Goal: Information Seeking & Learning: Learn about a topic

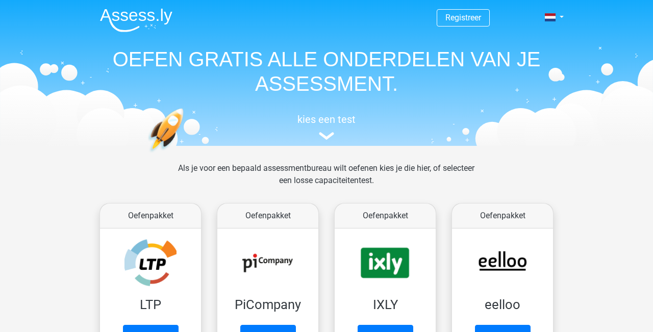
scroll to position [467, 0]
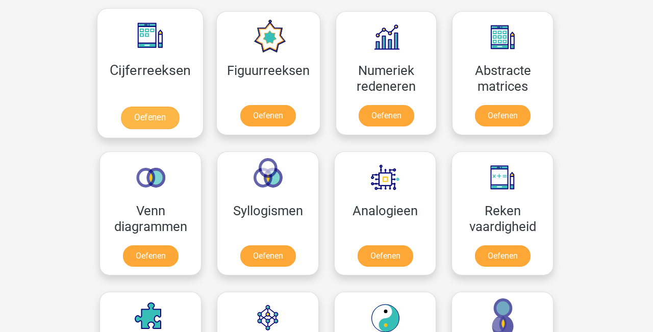
click at [174, 107] on link "Oefenen" at bounding box center [150, 118] width 58 height 22
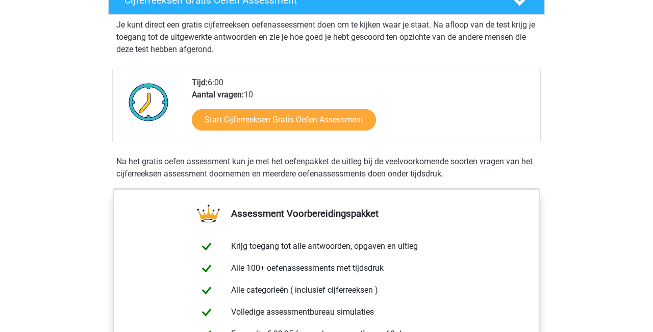
scroll to position [206, 0]
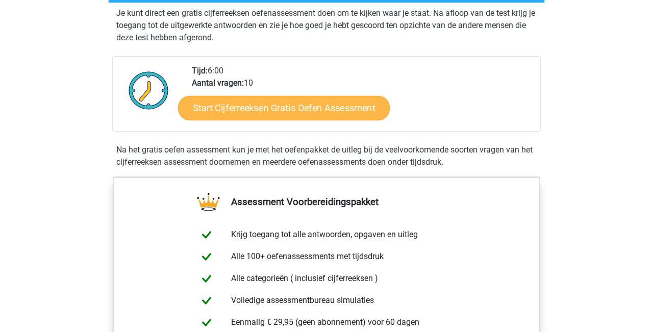
click at [231, 120] on link "Start Cijferreeksen Gratis Oefen Assessment" at bounding box center [284, 107] width 212 height 24
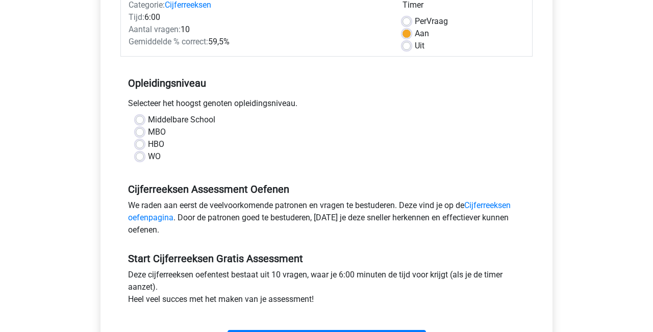
scroll to position [157, 0]
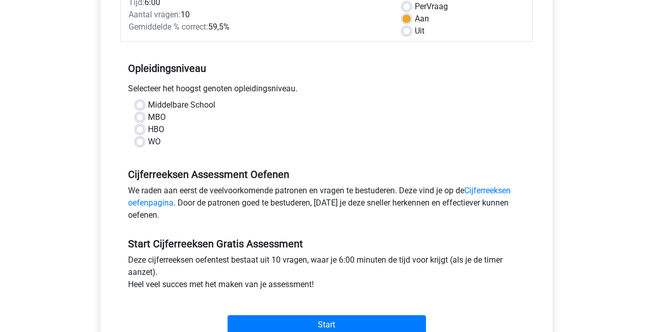
click at [148, 131] on label "HBO" at bounding box center [156, 129] width 16 height 12
click at [142, 131] on input "HBO" at bounding box center [140, 128] width 8 height 10
radio input "true"
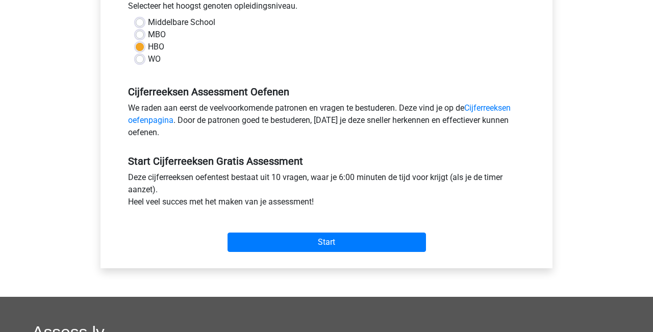
scroll to position [237, 0]
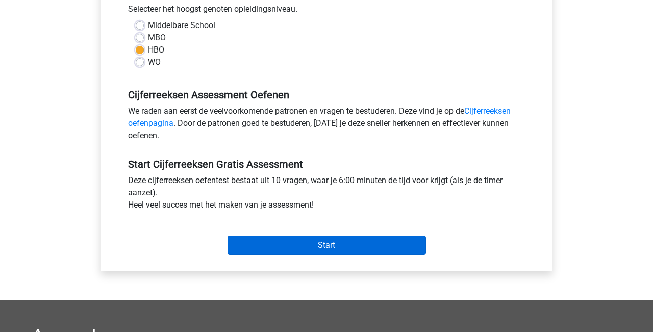
click at [248, 246] on input "Start" at bounding box center [326, 245] width 198 height 19
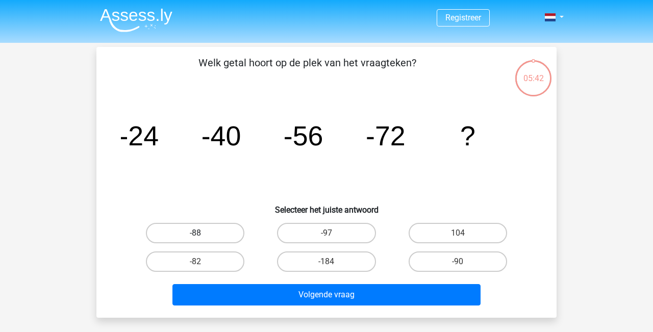
click at [217, 235] on label "-88" at bounding box center [195, 233] width 98 height 20
click at [202, 235] on input "-88" at bounding box center [198, 236] width 7 height 7
radio input "true"
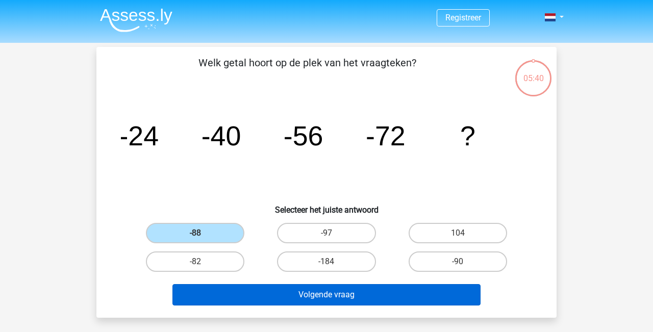
click at [259, 296] on button "Volgende vraag" at bounding box center [326, 294] width 308 height 21
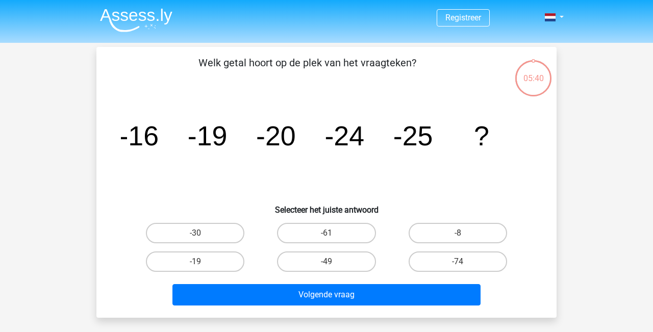
scroll to position [47, 0]
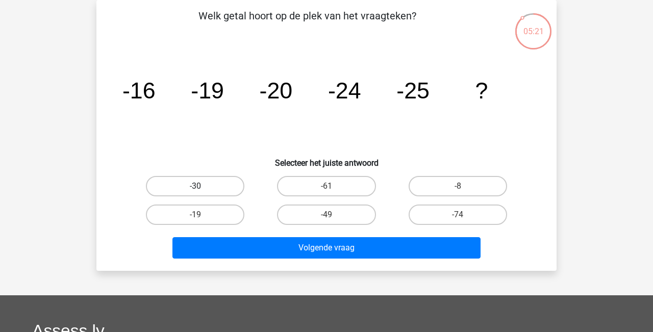
click at [227, 186] on label "-30" at bounding box center [195, 186] width 98 height 20
click at [202, 186] on input "-30" at bounding box center [198, 189] width 7 height 7
radio input "true"
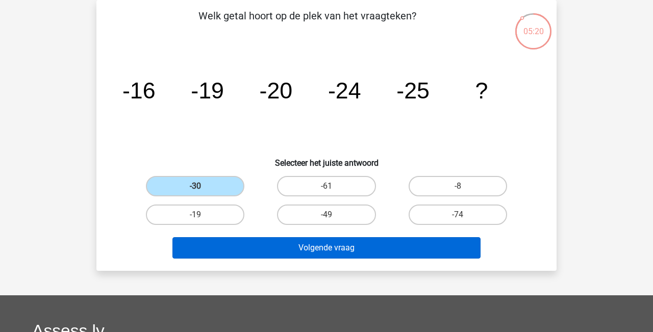
click at [269, 252] on button "Volgende vraag" at bounding box center [326, 247] width 308 height 21
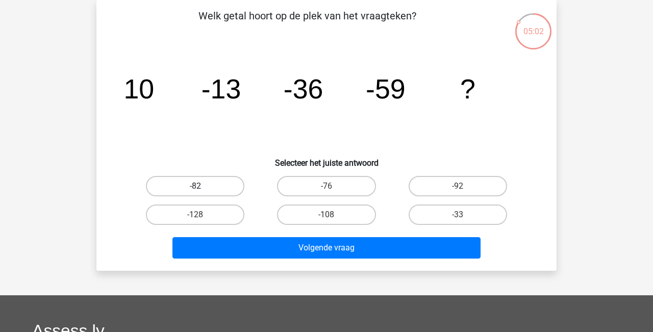
click at [226, 181] on label "-82" at bounding box center [195, 186] width 98 height 20
click at [202, 186] on input "-82" at bounding box center [198, 189] width 7 height 7
radio input "true"
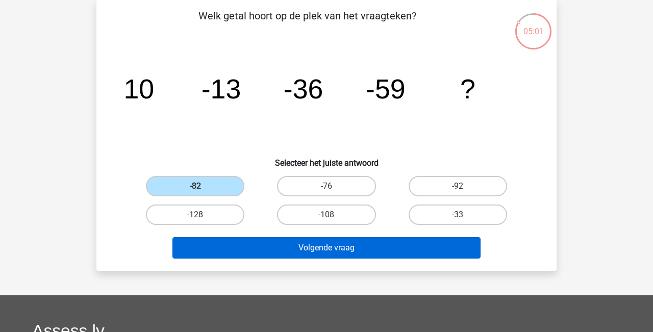
click at [272, 246] on button "Volgende vraag" at bounding box center [326, 247] width 308 height 21
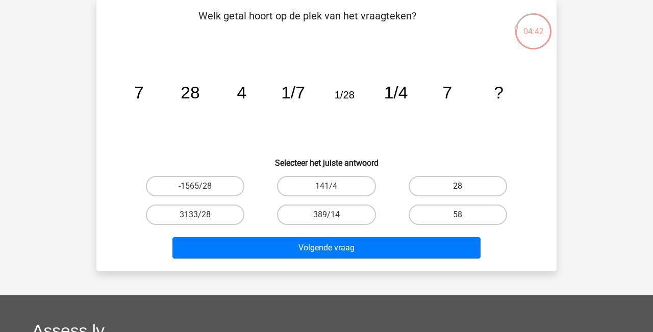
click at [426, 183] on label "28" at bounding box center [457, 186] width 98 height 20
click at [457, 186] on input "28" at bounding box center [460, 189] width 7 height 7
radio input "true"
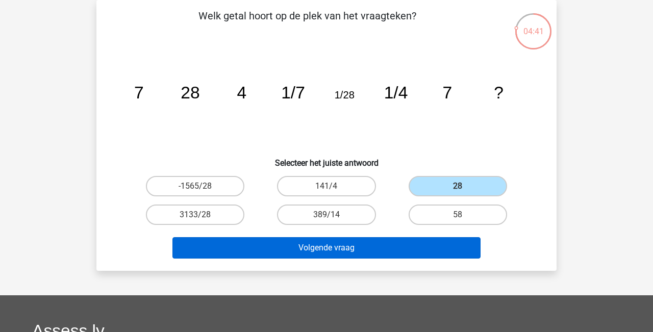
click at [415, 244] on button "Volgende vraag" at bounding box center [326, 247] width 308 height 21
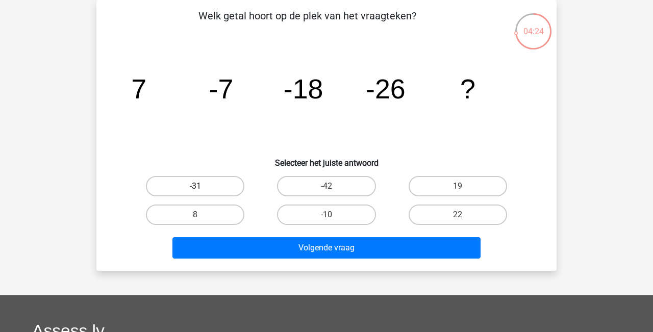
click at [226, 186] on label "-31" at bounding box center [195, 186] width 98 height 20
click at [202, 186] on input "-31" at bounding box center [198, 189] width 7 height 7
radio input "true"
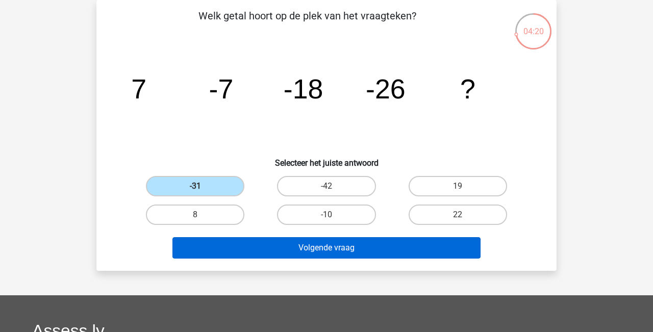
click at [289, 244] on button "Volgende vraag" at bounding box center [326, 247] width 308 height 21
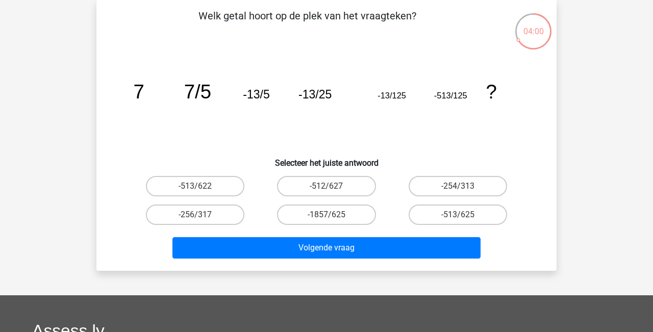
click at [327, 215] on input "-1857/625" at bounding box center [329, 218] width 7 height 7
radio input "true"
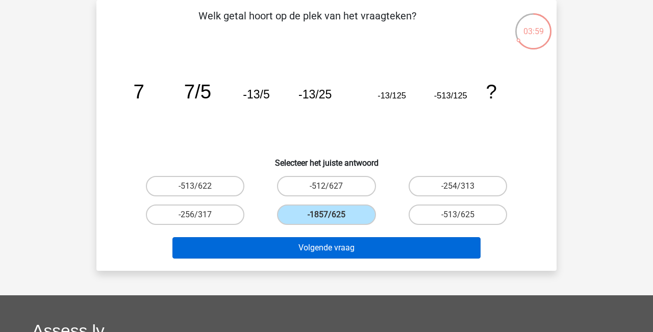
click at [337, 257] on button "Volgende vraag" at bounding box center [326, 247] width 308 height 21
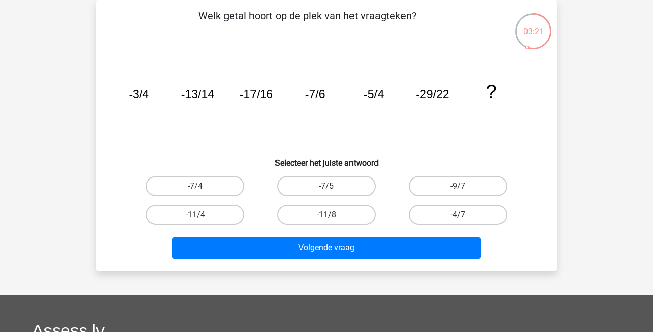
click at [347, 212] on label "-11/8" at bounding box center [326, 214] width 98 height 20
click at [333, 215] on input "-11/8" at bounding box center [329, 218] width 7 height 7
radio input "true"
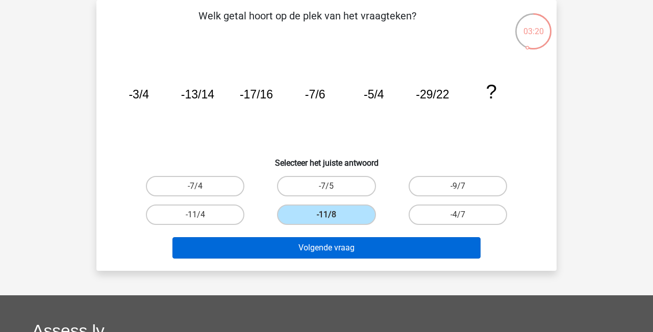
click at [344, 254] on button "Volgende vraag" at bounding box center [326, 247] width 308 height 21
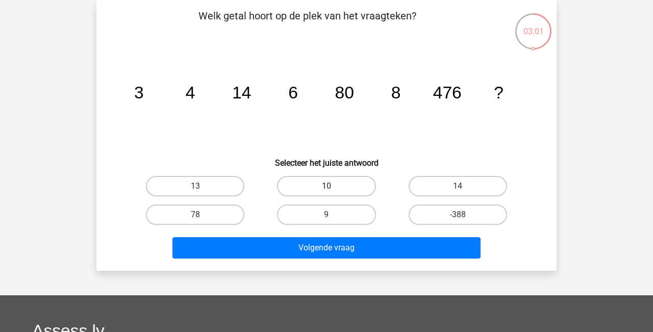
click at [304, 183] on label "10" at bounding box center [326, 186] width 98 height 20
click at [326, 186] on input "10" at bounding box center [329, 189] width 7 height 7
radio input "true"
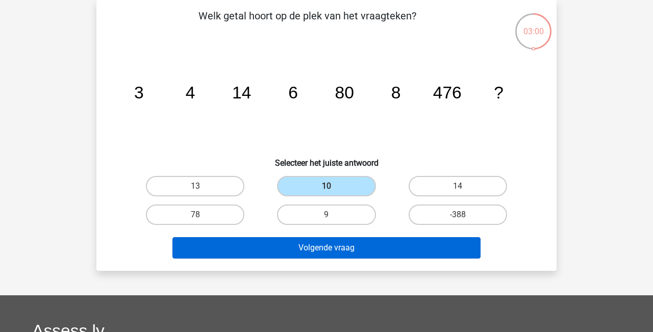
click at [311, 247] on button "Volgende vraag" at bounding box center [326, 247] width 308 height 21
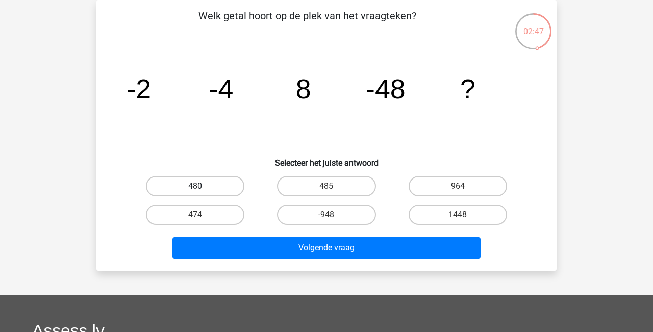
click at [208, 185] on label "480" at bounding box center [195, 186] width 98 height 20
click at [202, 186] on input "480" at bounding box center [198, 189] width 7 height 7
radio input "true"
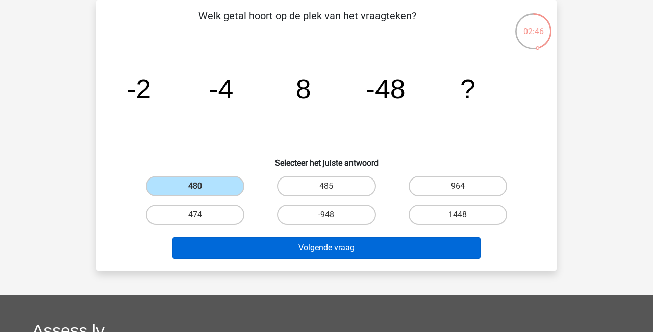
click at [256, 244] on button "Volgende vraag" at bounding box center [326, 247] width 308 height 21
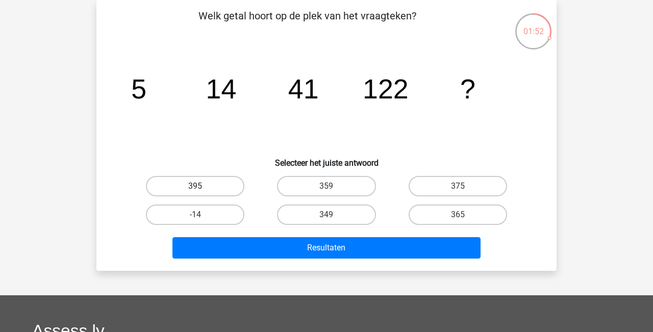
click at [228, 184] on label "395" at bounding box center [195, 186] width 98 height 20
click at [202, 186] on input "395" at bounding box center [198, 189] width 7 height 7
radio input "true"
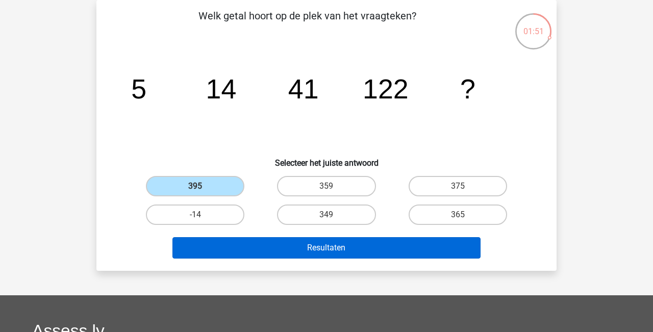
click at [270, 249] on button "Resultaten" at bounding box center [326, 247] width 308 height 21
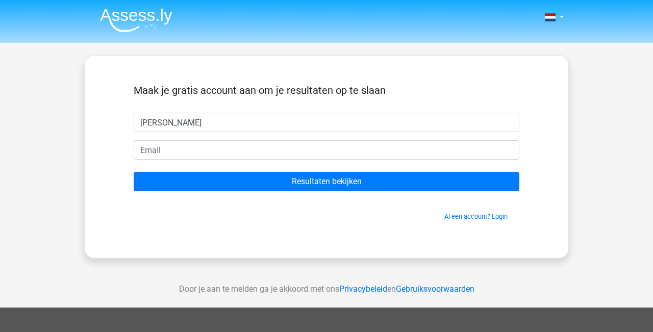
type input "[PERSON_NAME]"
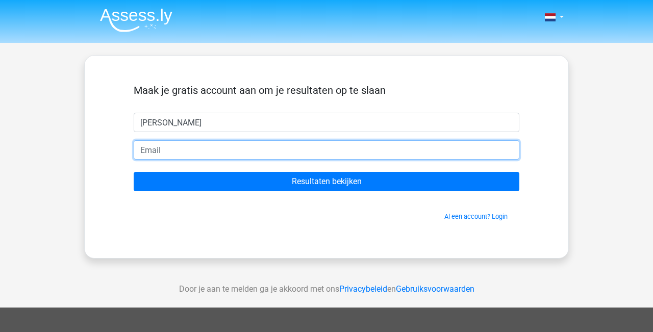
click at [191, 151] on input "email" at bounding box center [326, 149] width 385 height 19
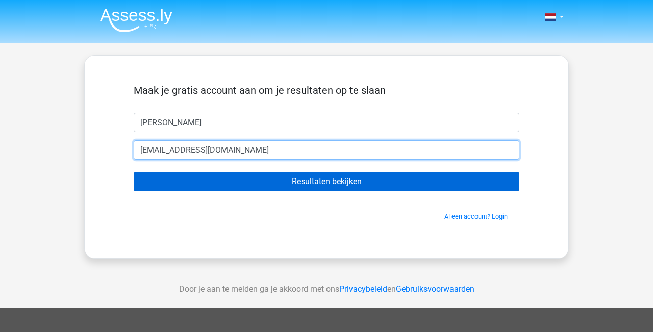
type input "[EMAIL_ADDRESS][DOMAIN_NAME]"
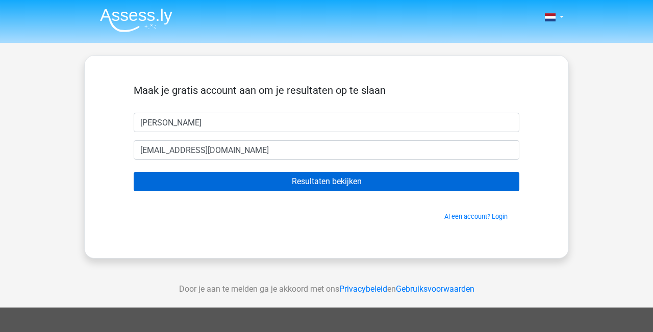
click at [237, 177] on input "Resultaten bekijken" at bounding box center [326, 181] width 385 height 19
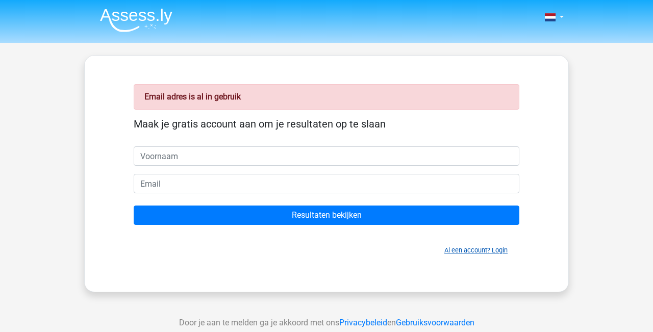
click at [459, 248] on link "Al een account? Login" at bounding box center [475, 250] width 63 height 8
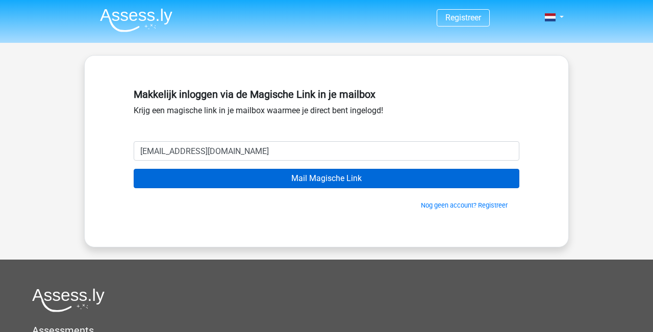
type input "[EMAIL_ADDRESS][DOMAIN_NAME]"
click at [309, 183] on input "Mail Magische Link" at bounding box center [326, 178] width 385 height 19
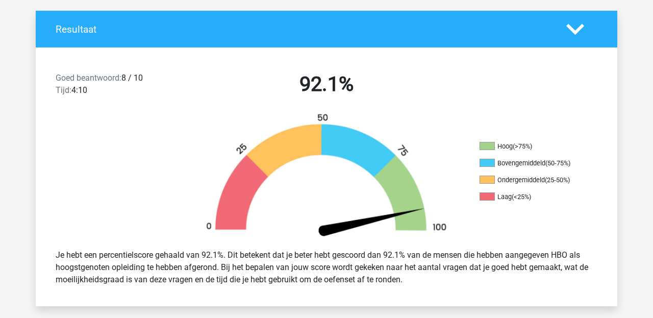
scroll to position [248, 0]
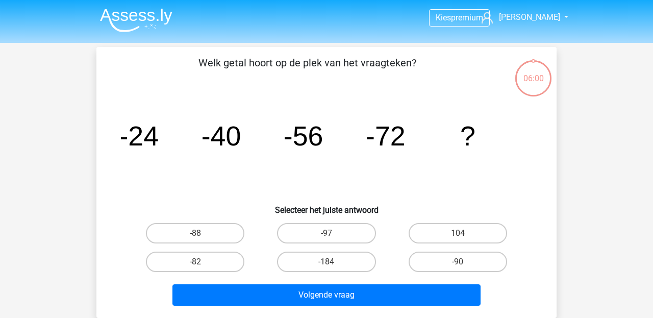
scroll to position [47, 0]
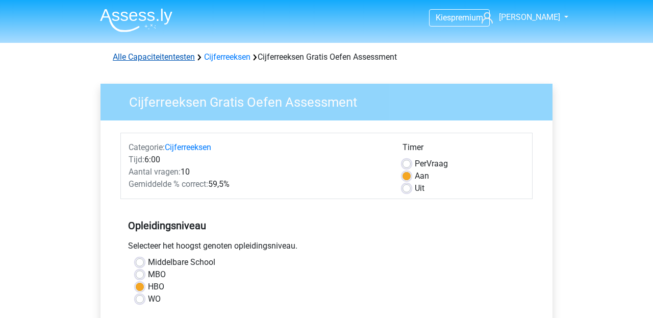
click at [186, 58] on link "Alle Capaciteitentesten" at bounding box center [154, 57] width 82 height 10
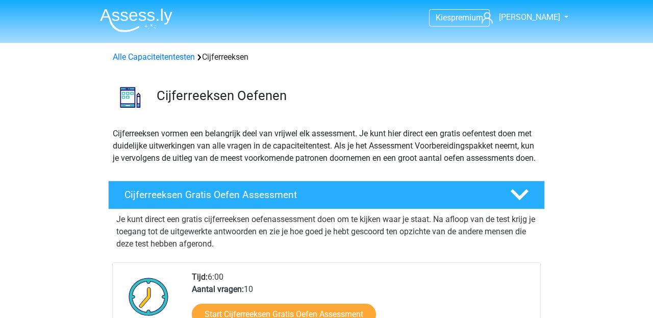
scroll to position [206, 0]
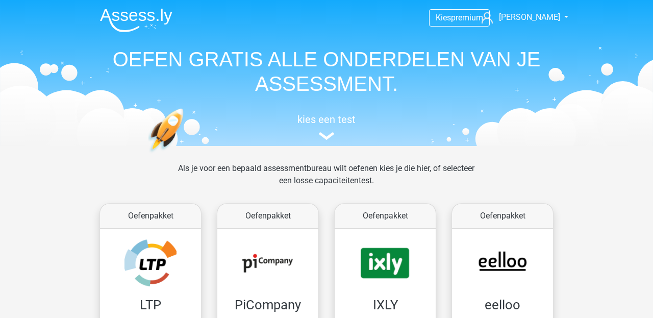
scroll to position [467, 0]
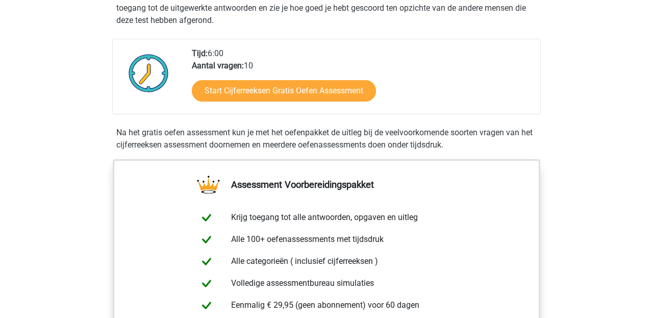
scroll to position [175, 0]
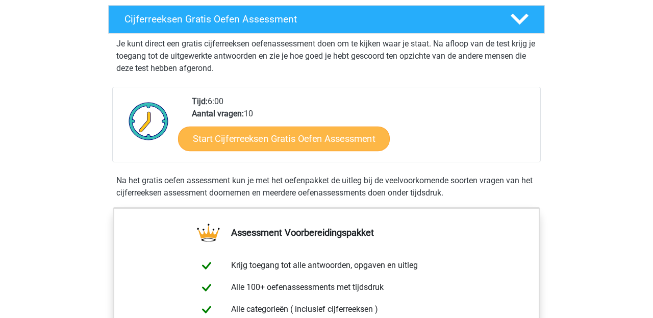
click at [223, 150] on link "Start Cijferreeksen Gratis Oefen Assessment" at bounding box center [284, 138] width 212 height 24
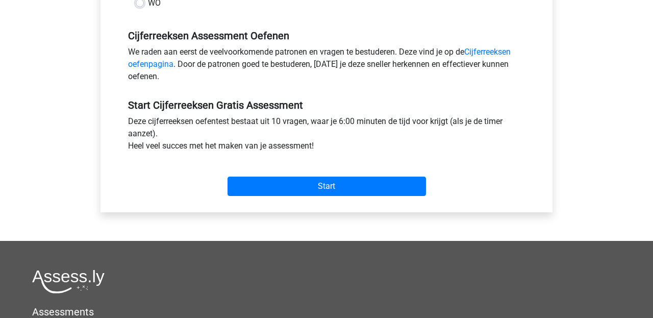
scroll to position [311, 0]
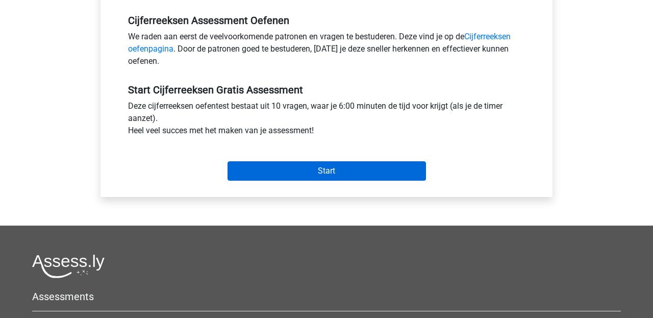
click at [260, 172] on input "Start" at bounding box center [326, 170] width 198 height 19
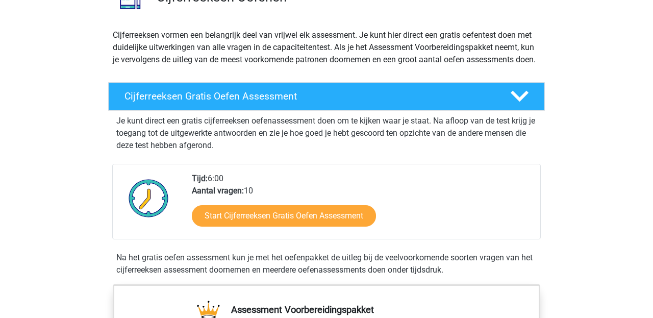
scroll to position [108, 0]
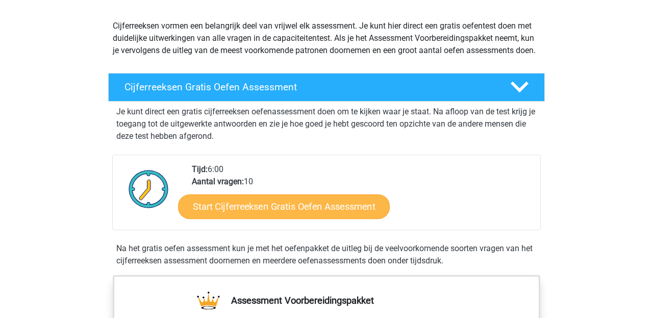
click at [267, 218] on link "Start Cijferreeksen Gratis Oefen Assessment" at bounding box center [284, 206] width 212 height 24
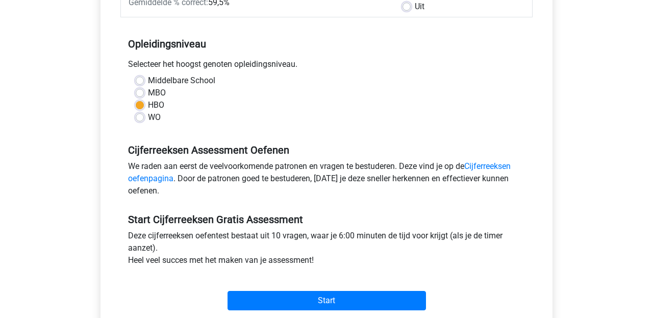
scroll to position [325, 0]
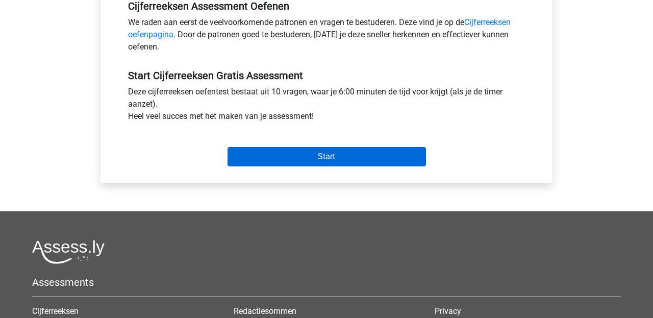
click at [269, 154] on input "Start" at bounding box center [326, 156] width 198 height 19
